Goal: Use online tool/utility: Use online tool/utility

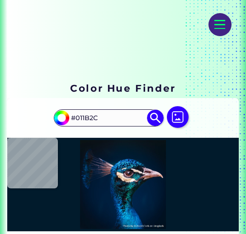
scroll to position [77, 0]
click at [175, 117] on img at bounding box center [178, 117] width 22 height 22
click at [0, 0] on input "file" at bounding box center [0, 0] width 0 height 0
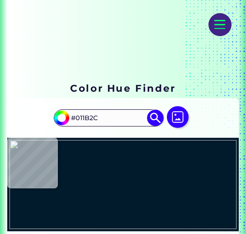
type input "#d1cebd"
type input "#D1CEBD"
type input "#e0dbd4"
type input "#E0DBD4"
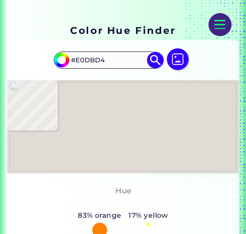
scroll to position [136, 0]
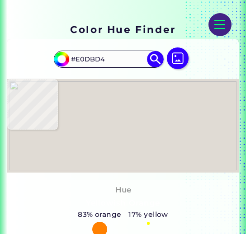
type input "#dedbd6"
type input "#DEDBD6"
type input "#9a1ddd"
type input "#9A1DDD"
type input "#8652bc"
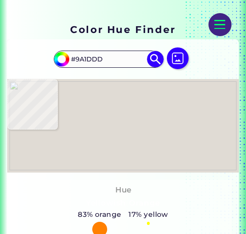
type input "#8652BC"
type input "#d4d0c4"
type input "#D4D0C4"
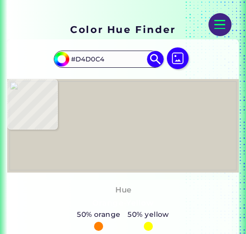
type input "#d2cec2"
type input "#D2CEC2"
type input "#d1cdc1"
type input "#D1CDC1"
type input "#aeac94"
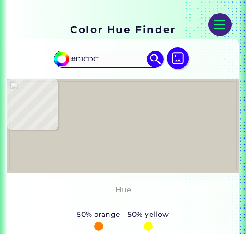
type input "#AEAC94"
type input "#555957"
type input "#5c5959"
type input "#5C5959"
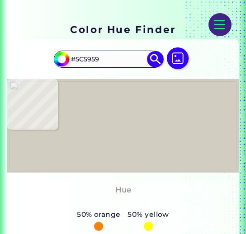
type input "#dac0b9"
type input "#DAC0B9"
type input "#ec4655"
type input "#EC4655"
type input "#a21e1c"
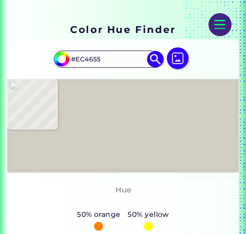
type input "#A21E1C"
type input "#170008"
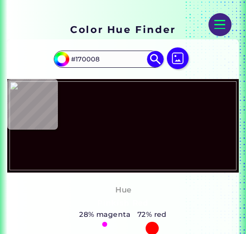
type input "#120005"
type input "#0e0000"
type input "#0E0000"
type input "#200707"
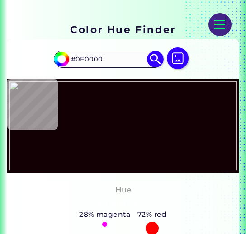
type input "#200707"
type input "#47171d"
type input "#47171D"
type input "#c1203e"
type input "#C1203E"
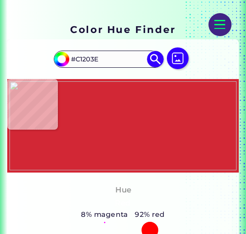
type input "#d22735"
type input "#D22735"
type input "#dc2c1d"
type input "#DC2C1D"
type input "#d1282a"
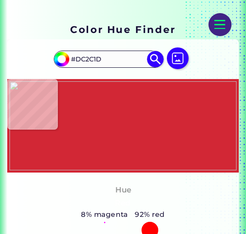
type input "#D1282A"
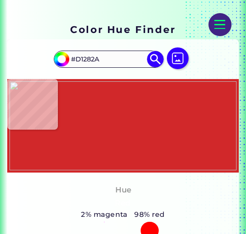
type input "#df1f1e"
type input "#DF1F1E"
type input "#ca290f"
type input "#CA290F"
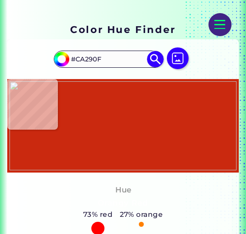
type input "#e01a1b"
type input "#E01A1B"
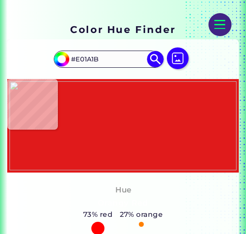
type input "#e4222f"
type input "#E4222F"
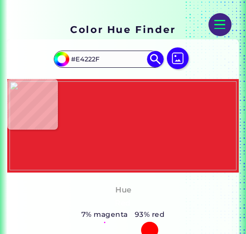
type input "#d2192e"
type input "#D2192E"
type input "#dd1f32"
type input "#DD1F32"
type input "#cf2720"
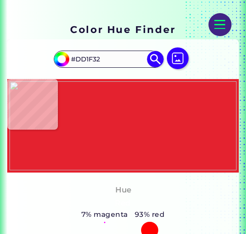
type input "#CF2720"
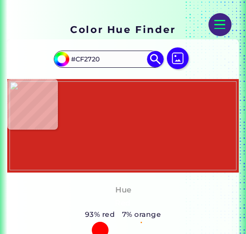
type input "#df222f"
type input "#DF222F"
type input "#ce2a32"
type input "#CE2A32"
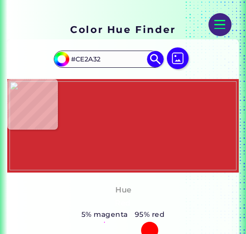
type input "#df222f"
type input "#DF222F"
type input "#d62123"
type input "#D62123"
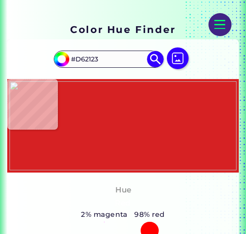
type input "#dd1f32"
type input "#DD1F32"
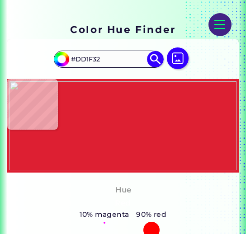
type input "#c92a24"
type input "#C92A24"
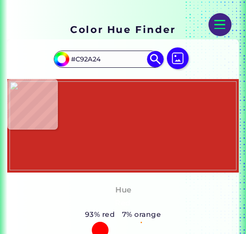
type input "#d62123"
type input "#D62123"
type input "#df222f"
type input "#DF222F"
type input "#ce2a32"
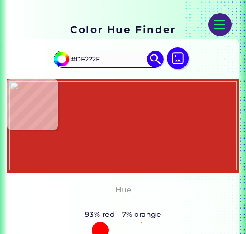
type input "#CE2A32"
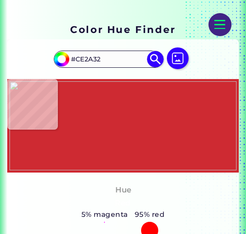
type input "#dc211f"
type input "#DC211F"
type input "#d5231d"
type input "#D5231D"
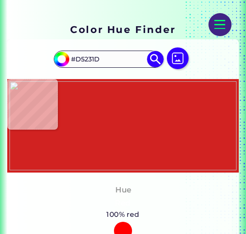
type input "#d12221"
type input "#D12221"
type input "#c51c22"
type input "#C51C22"
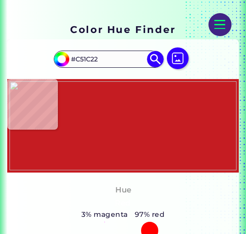
type input "#ce1f29"
type input "#CE1F29"
type input "#dd1f32"
type input "#DD1F32"
type input "#cf2720"
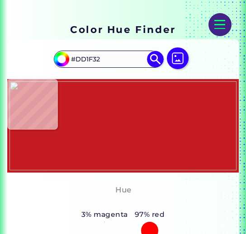
type input "#CF2720"
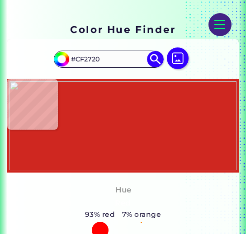
type input "#df222f"
type input "#DF222F"
type input "#ce2a32"
type input "#CE2A32"
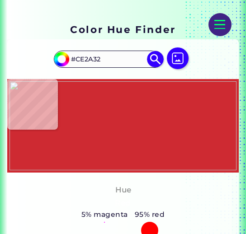
type input "#7c1919"
type input "#7C1919"
type input "#310100"
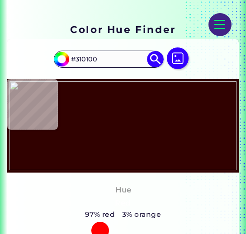
type input "#7c1919"
type input "#7C1919"
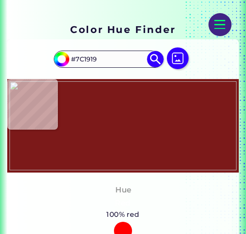
type input "#ce2a32"
type input "#CE2A32"
type input "#df222f"
type input "#DF222F"
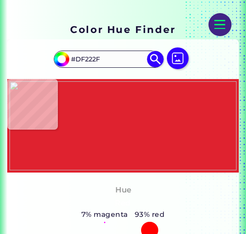
click at [105, 102] on img at bounding box center [122, 125] width 226 height 89
drag, startPoint x: 105, startPoint y: 102, endPoint x: 159, endPoint y: 35, distance: 85.2
click at [159, 35] on h1 "Color Hue Finder" at bounding box center [122, 30] width 105 height 14
click at [154, 57] on img at bounding box center [155, 59] width 17 height 17
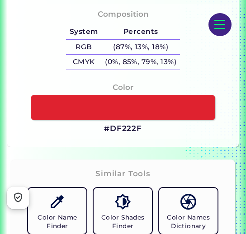
scroll to position [444, 0]
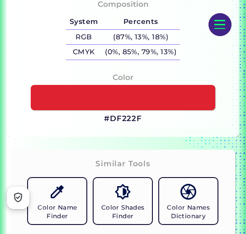
click at [59, 74] on div "Color #DF222F" at bounding box center [122, 98] width 217 height 62
